Goal: Information Seeking & Learning: Learn about a topic

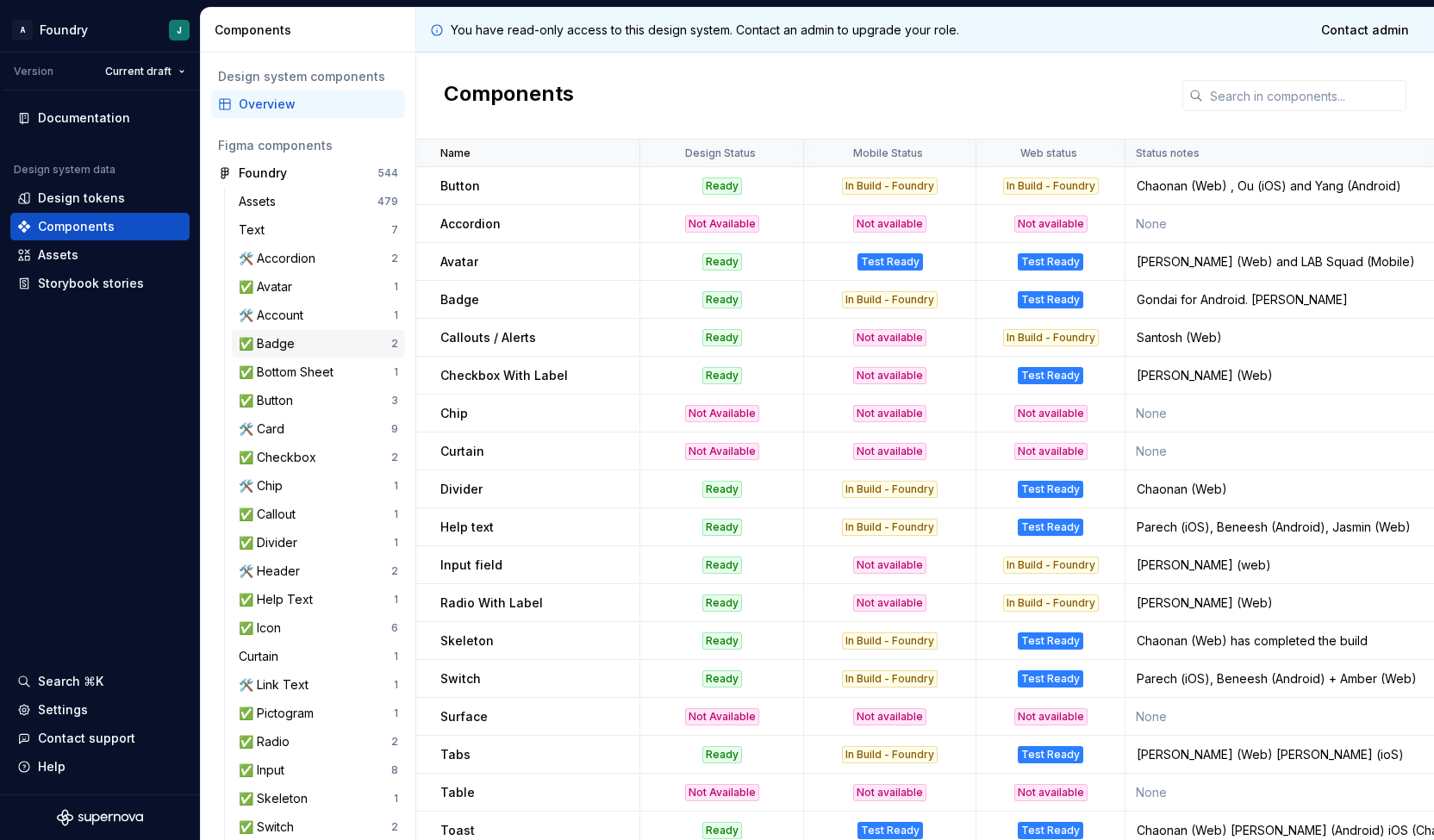
click at [309, 347] on div "✅ Badge" at bounding box center [315, 344] width 152 height 17
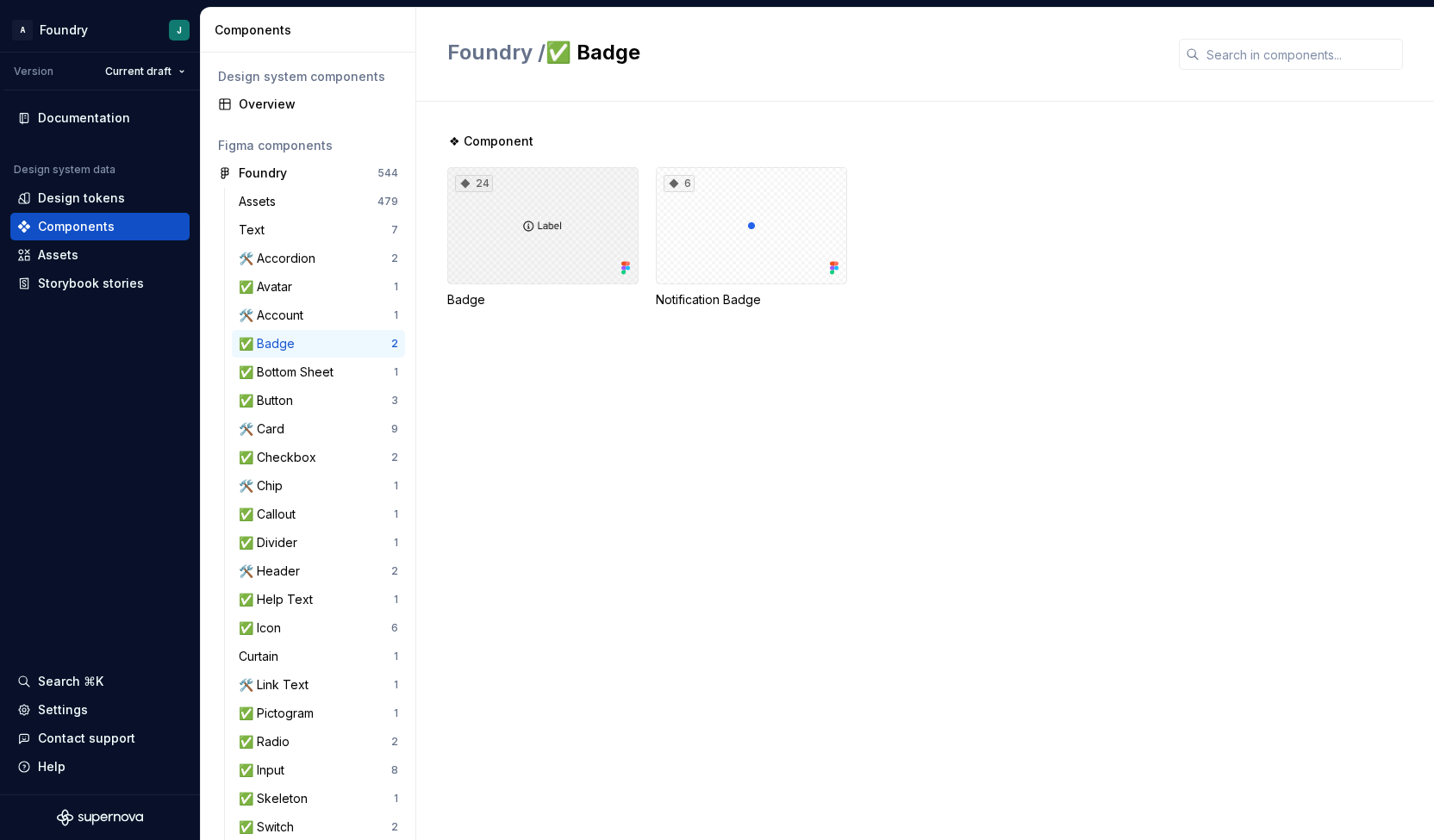
click at [590, 235] on div "24" at bounding box center [542, 225] width 191 height 117
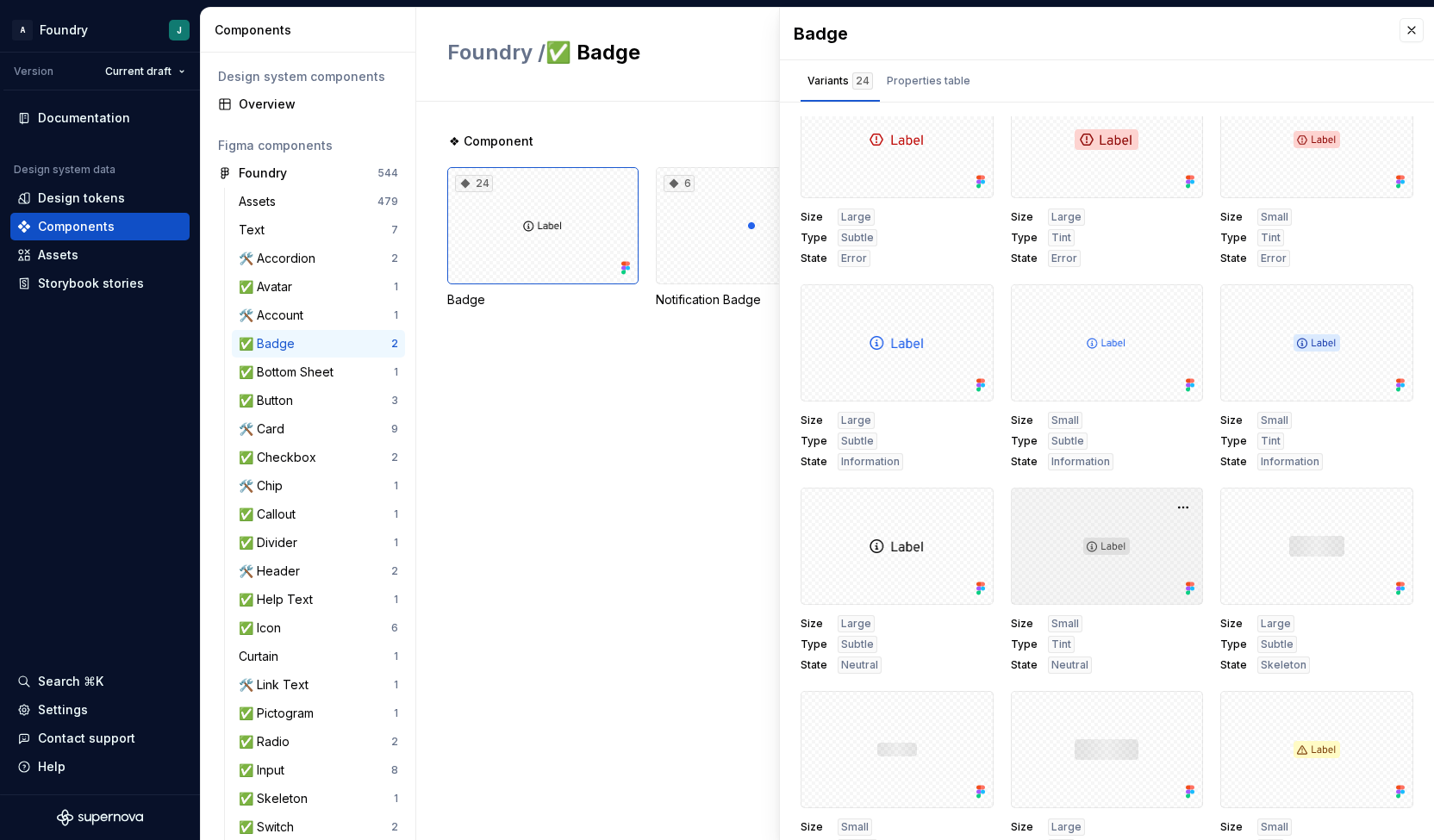
scroll to position [28, 0]
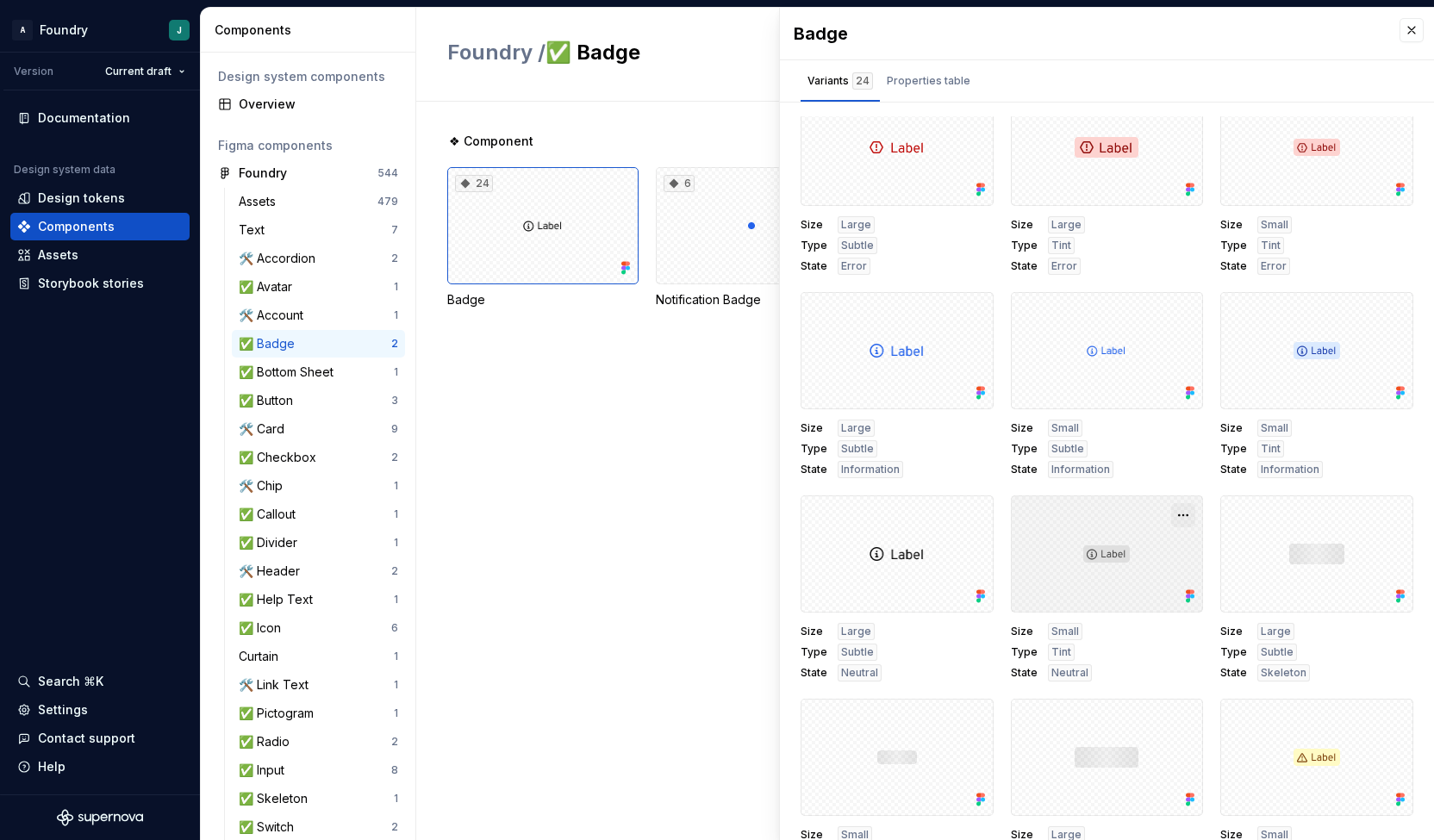
click at [1171, 515] on button "button" at bounding box center [1184, 515] width 24 height 24
click at [1122, 540] on div "Open in [GEOGRAPHIC_DATA]" at bounding box center [1110, 565] width 112 height 52
click at [302, 339] on div "✅ Badge" at bounding box center [315, 344] width 152 height 17
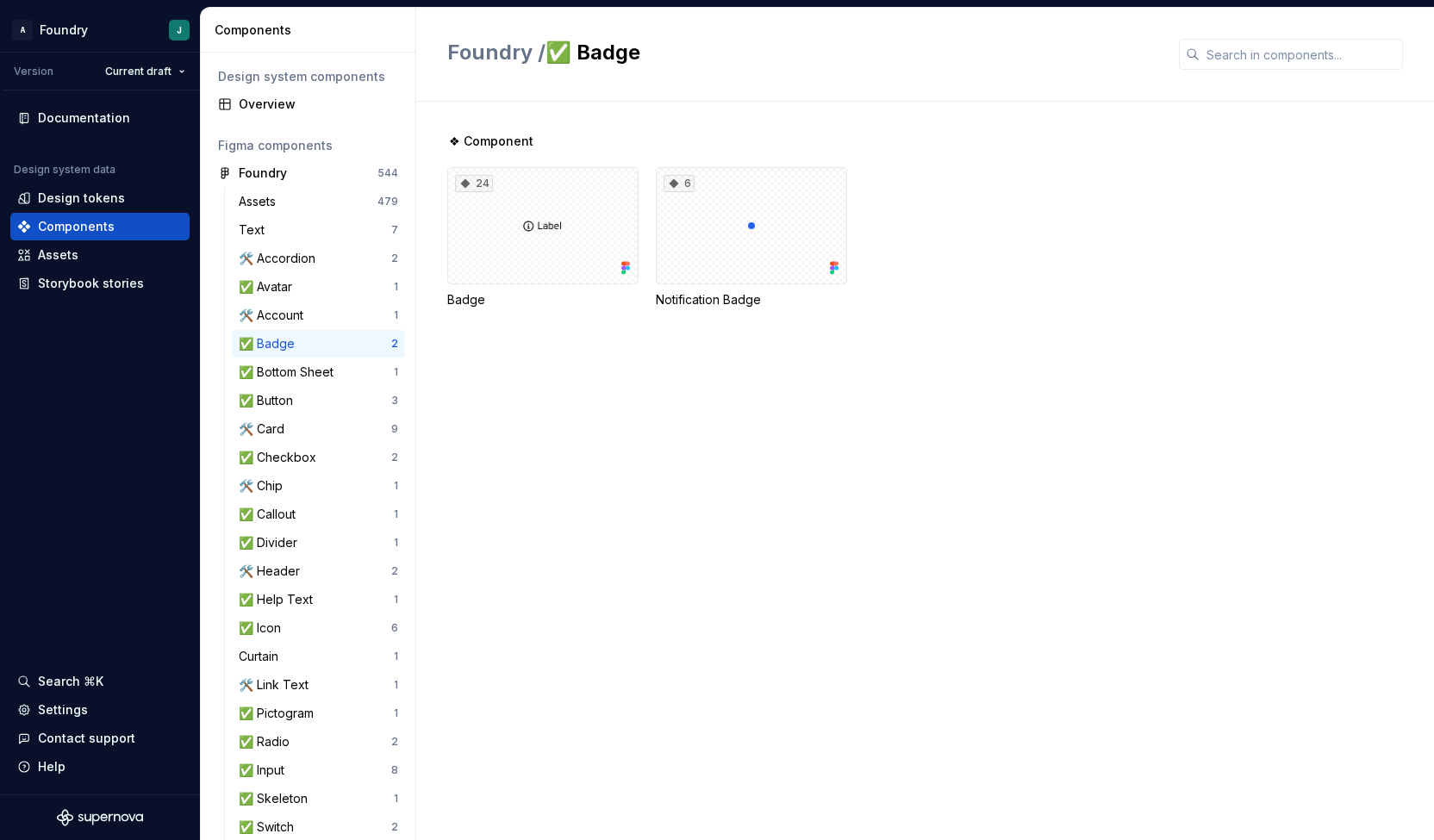
click at [672, 414] on div "❖ Component 24 Badge 6 Notification Badge" at bounding box center [940, 470] width 987 height 738
click at [551, 211] on div "24" at bounding box center [542, 225] width 191 height 117
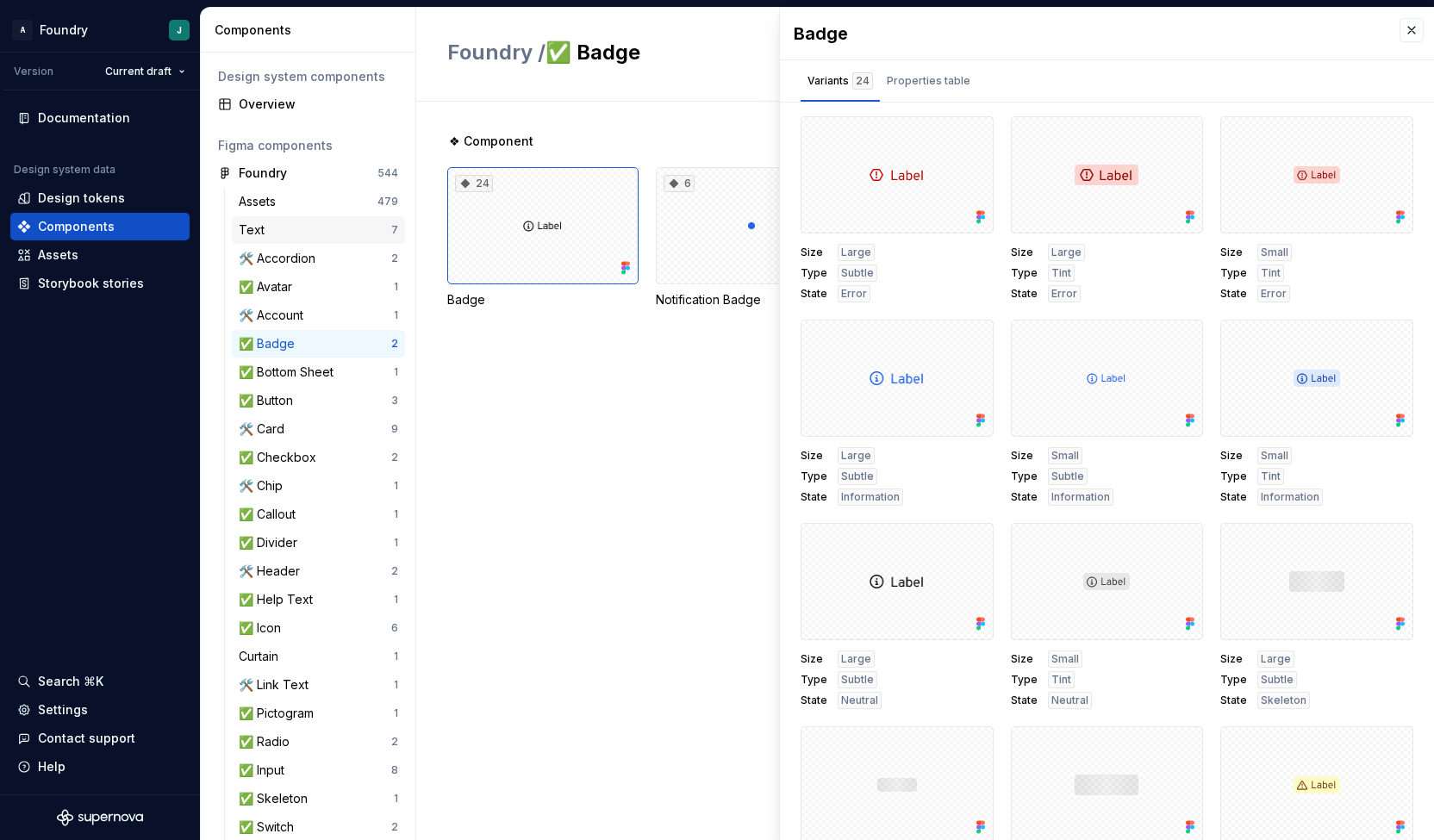
click at [276, 232] on div "Text" at bounding box center [315, 230] width 152 height 17
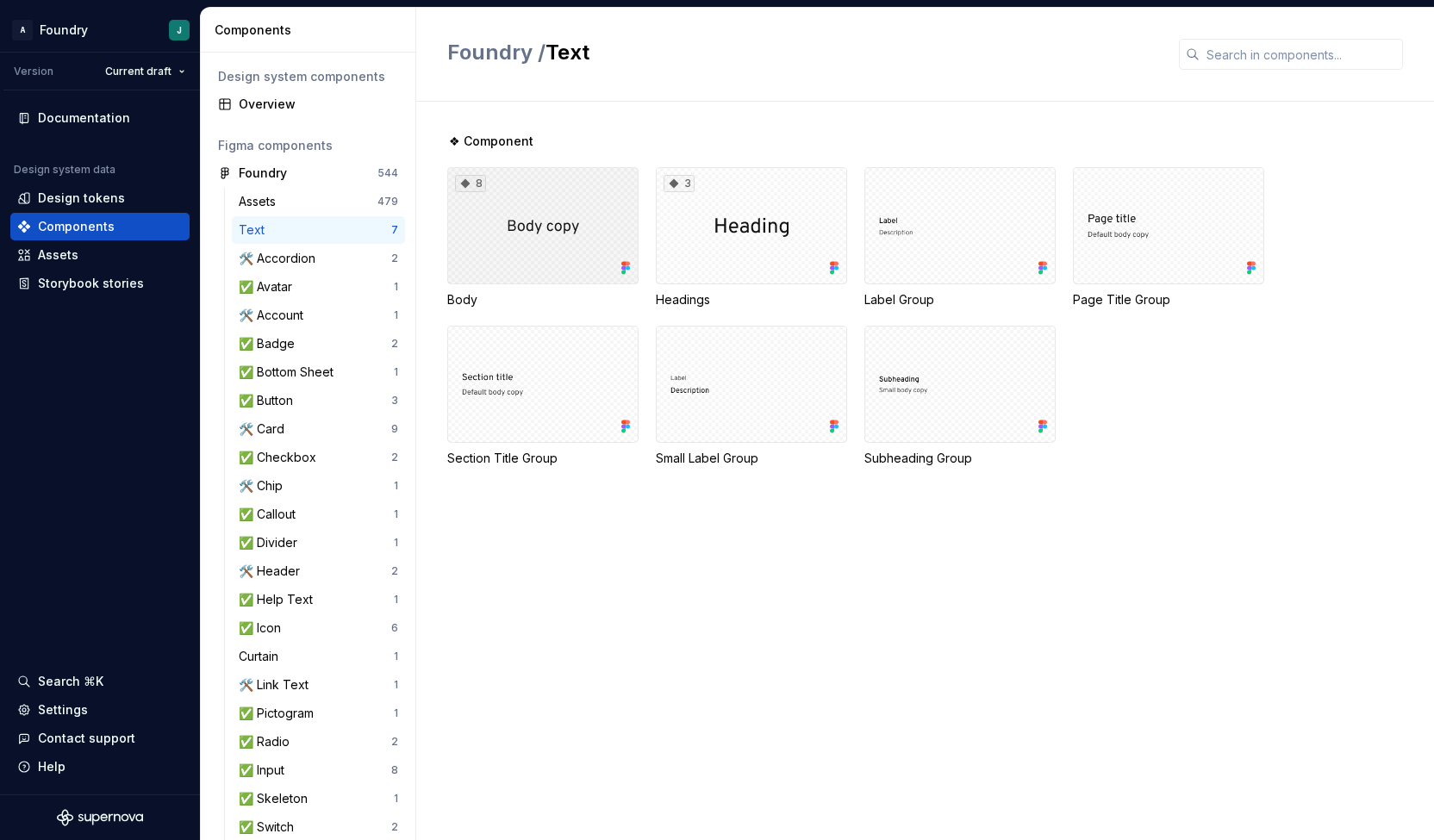
click at [535, 237] on div "8" at bounding box center [542, 225] width 191 height 117
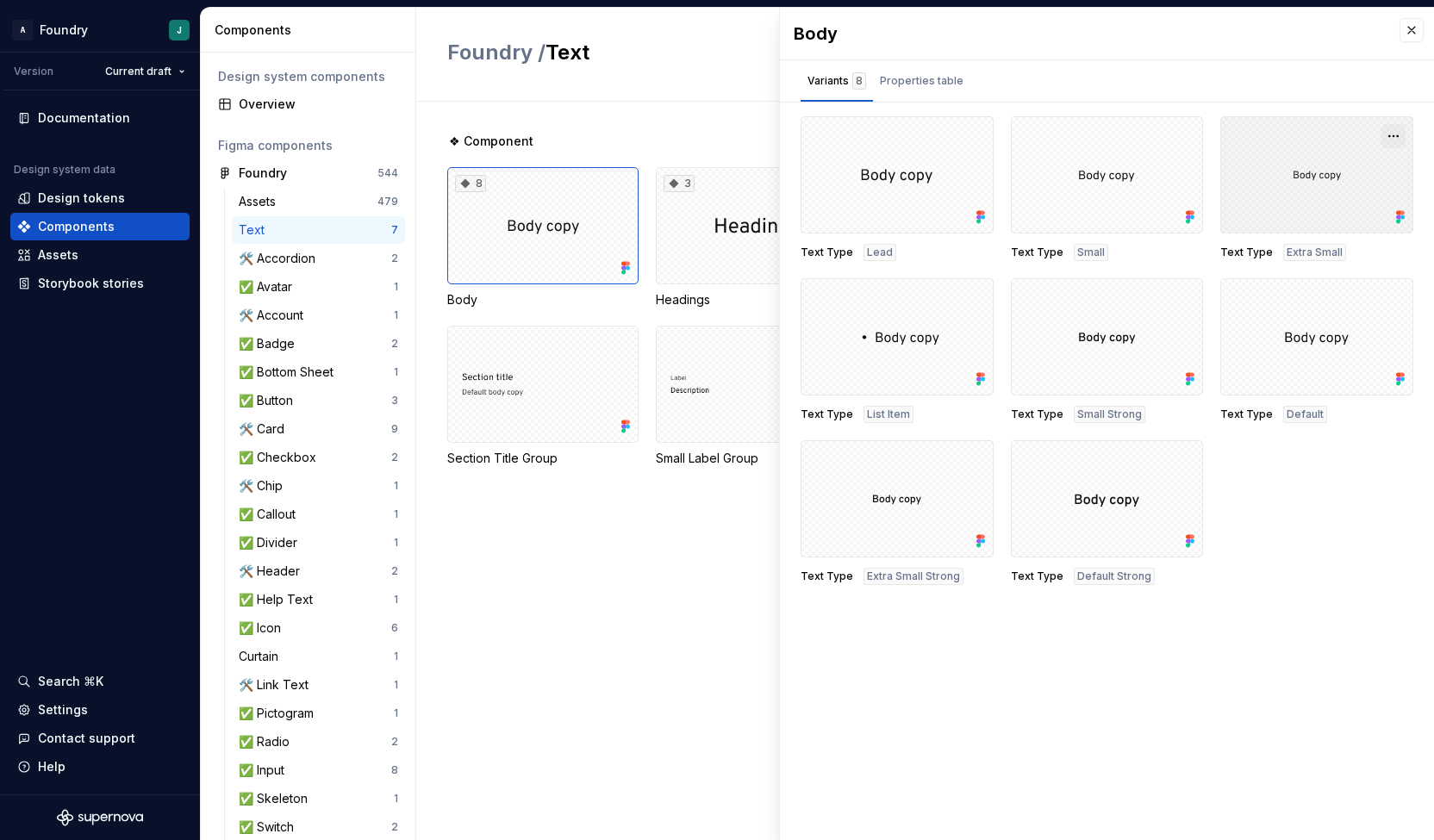
click at [1392, 132] on button "button" at bounding box center [1393, 136] width 24 height 24
click at [1333, 162] on div "Open in [GEOGRAPHIC_DATA]" at bounding box center [1338, 186] width 112 height 52
click at [284, 347] on div "✅ Badge" at bounding box center [269, 344] width 63 height 17
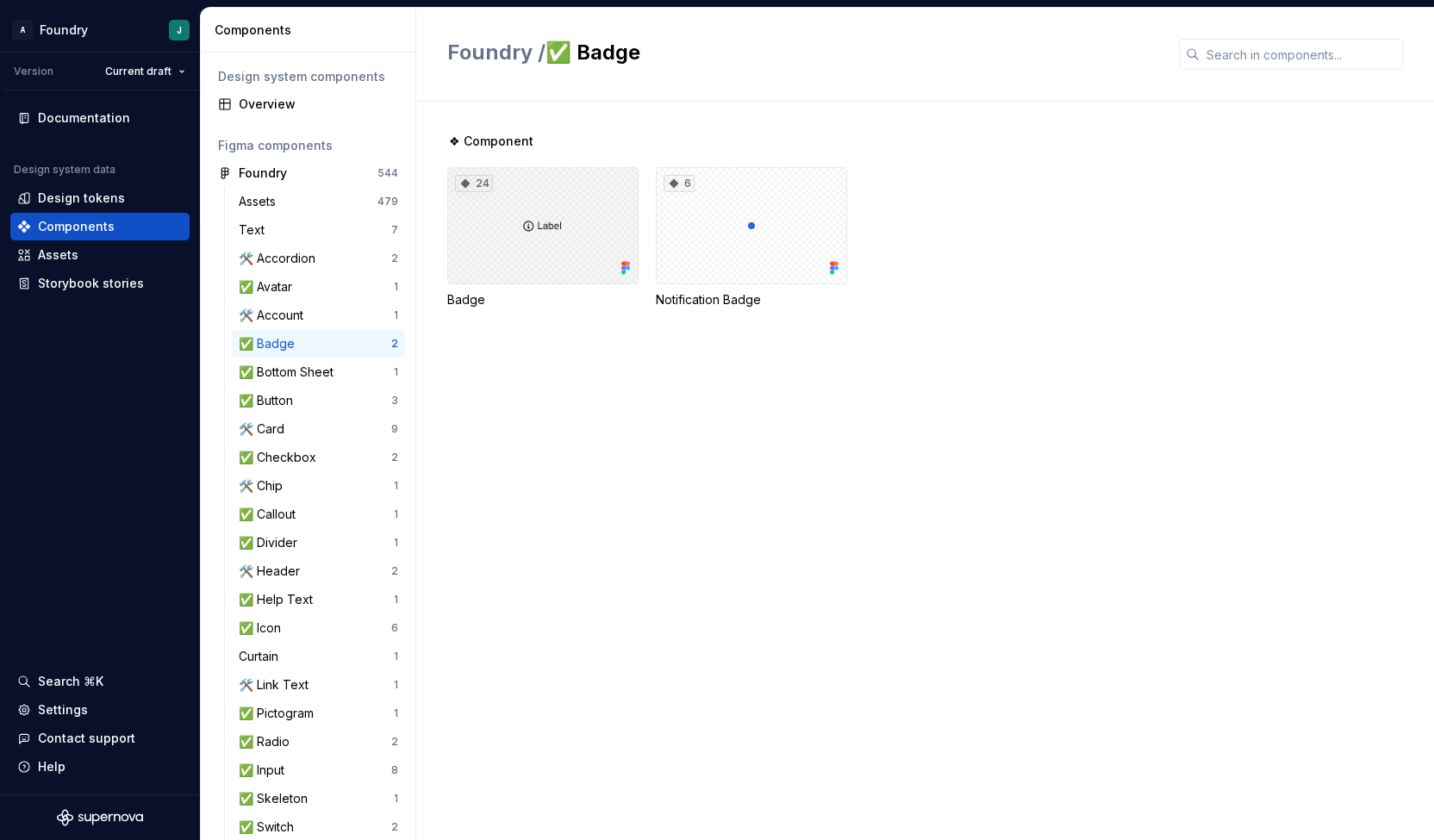
click at [554, 195] on div "24" at bounding box center [542, 225] width 191 height 117
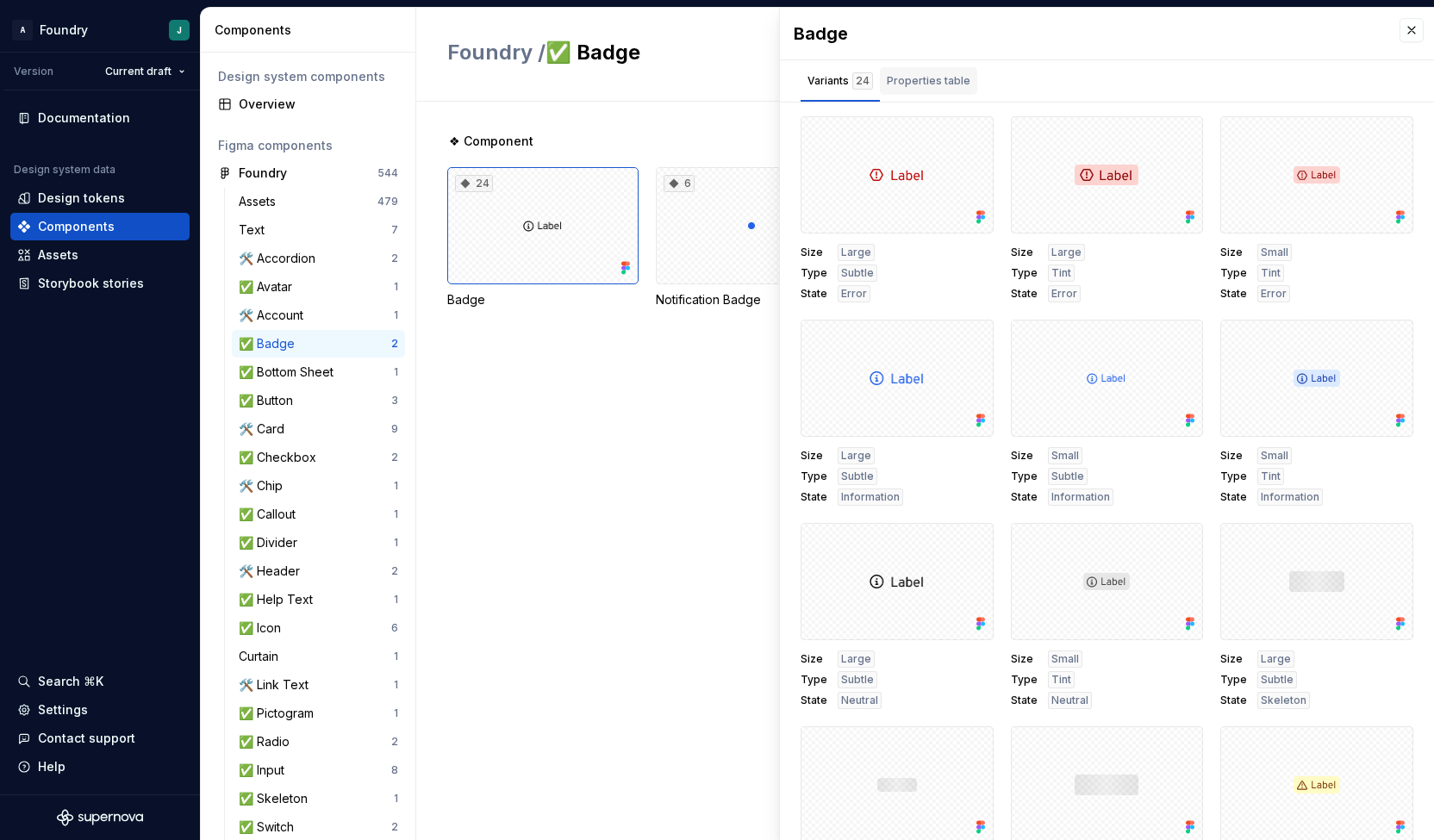
click at [931, 74] on div "Properties table" at bounding box center [928, 81] width 83 height 17
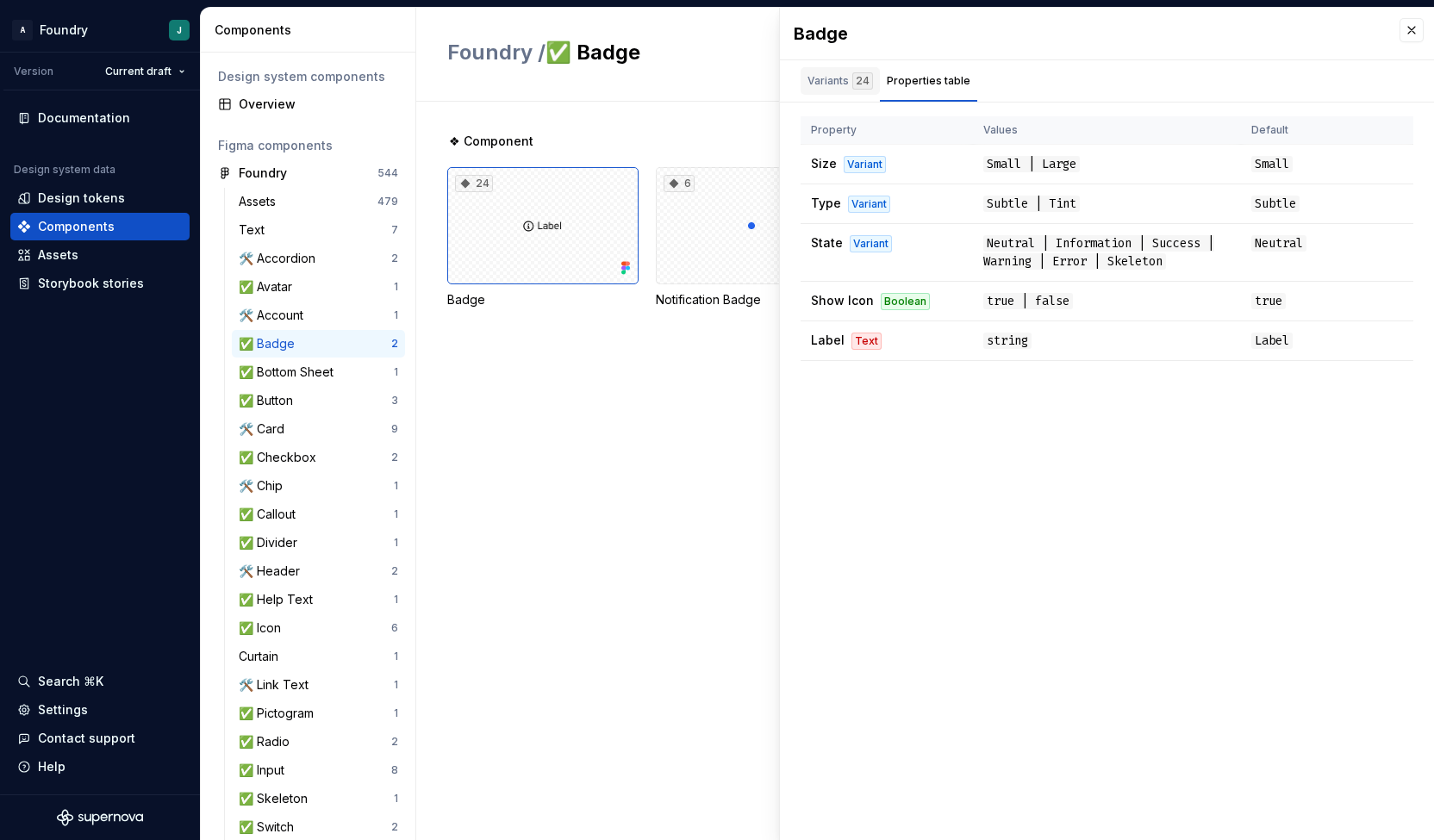
click at [829, 97] on div "Variants 24" at bounding box center [840, 85] width 79 height 35
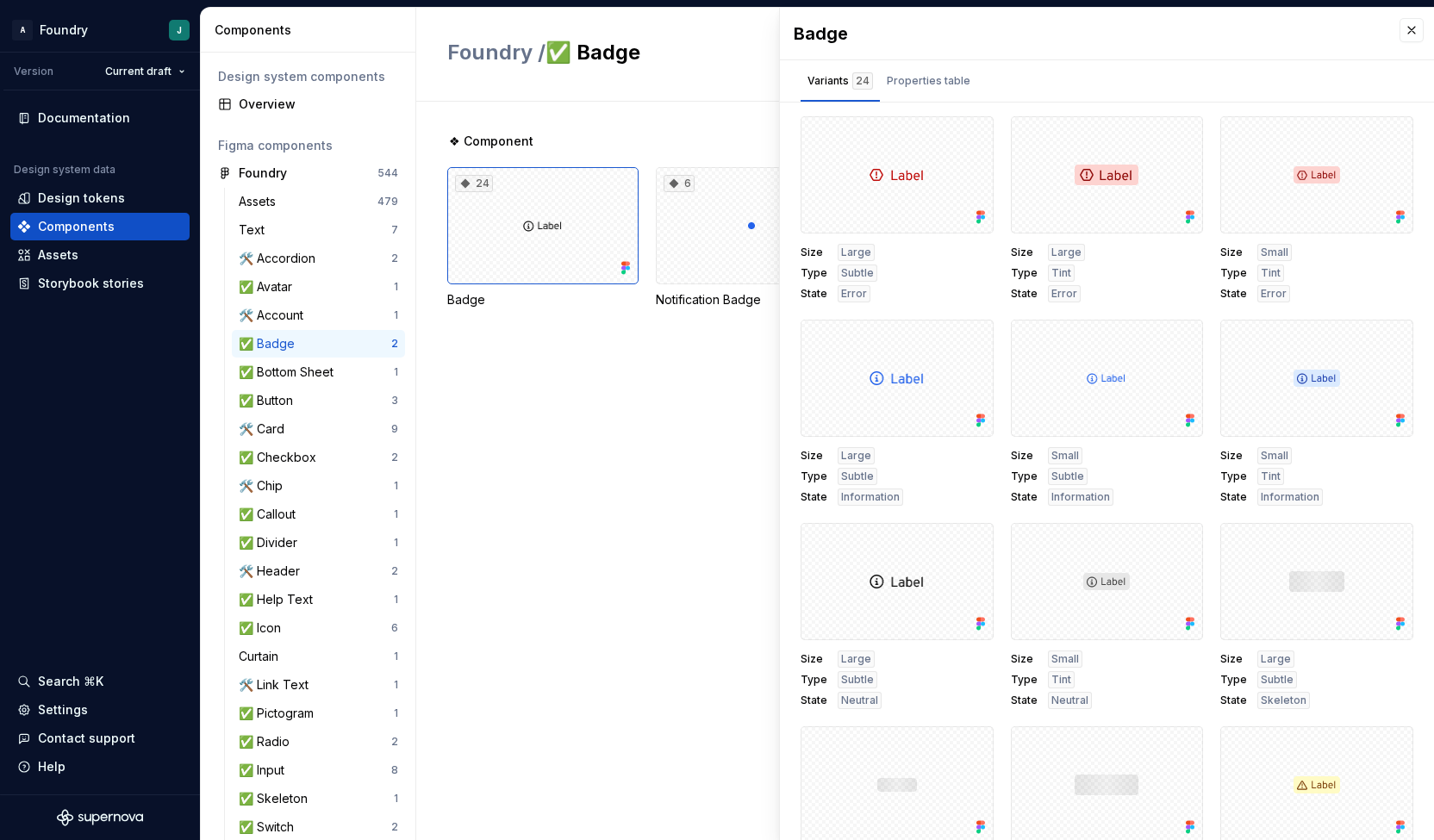
click at [665, 599] on div "❖ Component 24 Badge 6 Notification Badge" at bounding box center [940, 470] width 987 height 738
